Goal: Find specific page/section: Find specific page/section

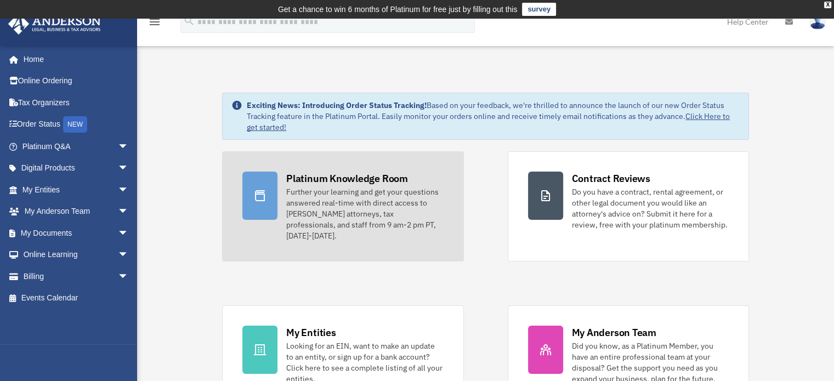
click at [323, 177] on div "Platinum Knowledge Room" at bounding box center [347, 179] width 122 height 14
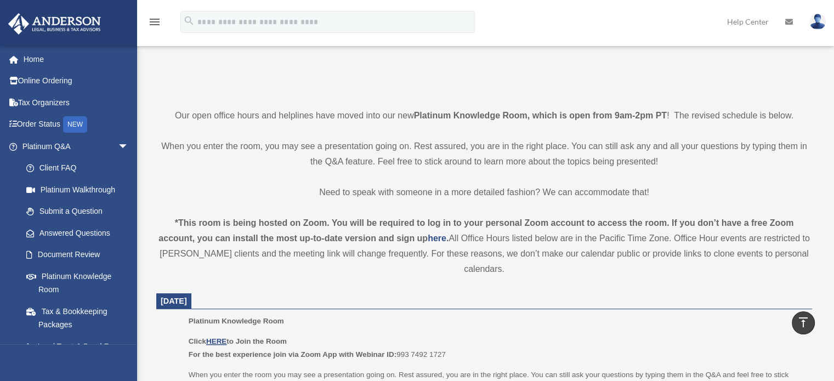
scroll to position [329, 0]
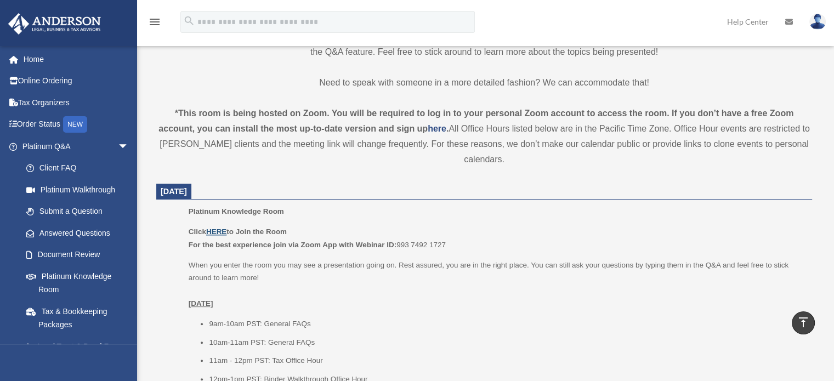
click at [219, 227] on u "HERE" at bounding box center [216, 231] width 20 height 8
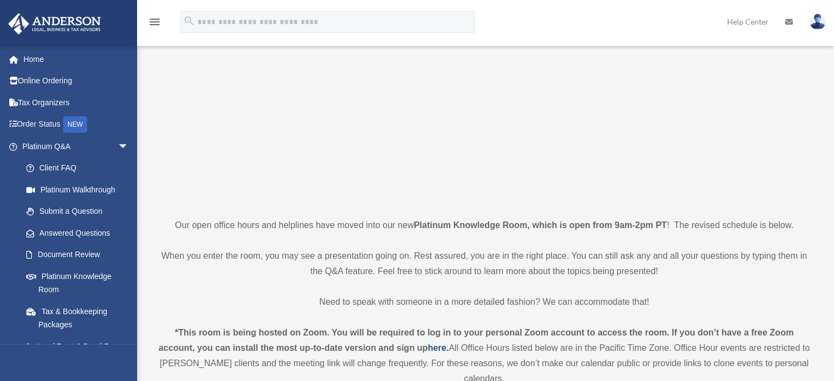
scroll to position [0, 0]
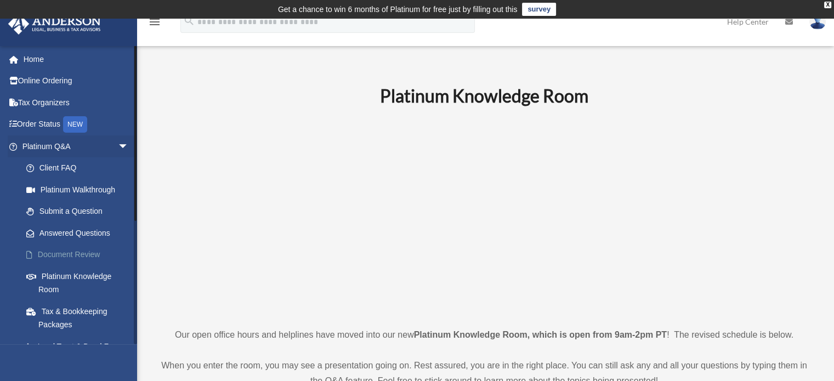
click at [59, 257] on link "Document Review" at bounding box center [80, 255] width 130 height 22
